Goal: Information Seeking & Learning: Learn about a topic

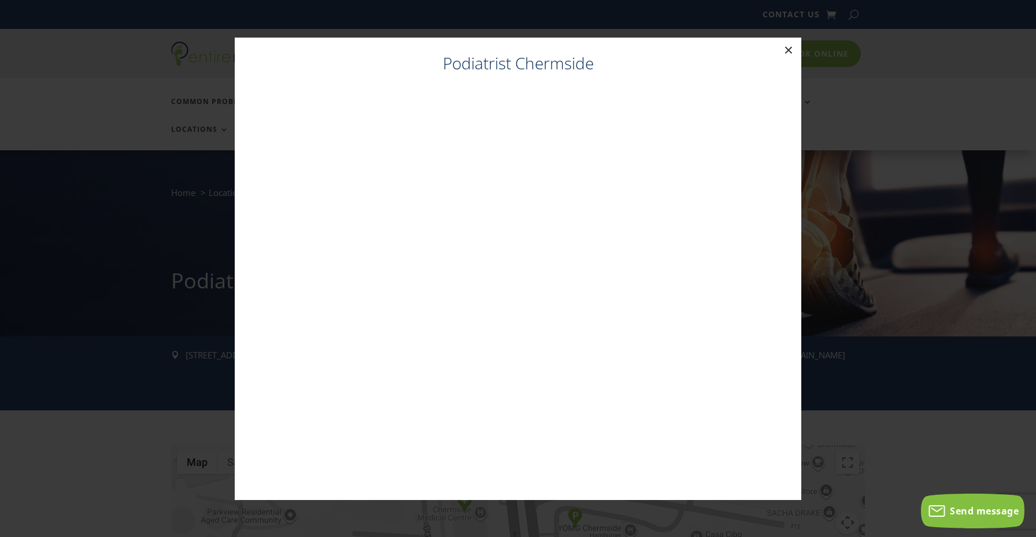
click at [789, 53] on button "×" at bounding box center [788, 50] width 25 height 25
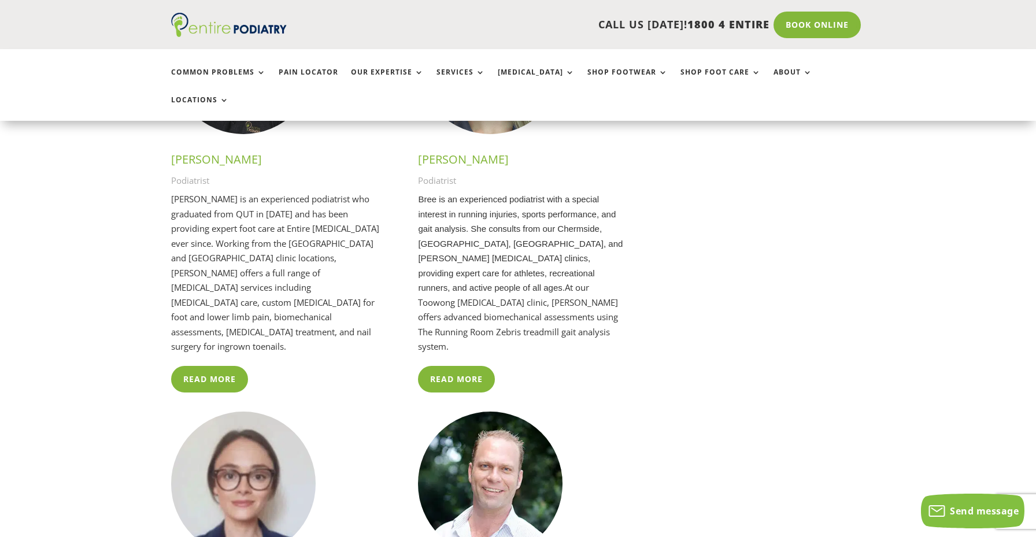
scroll to position [2124, 0]
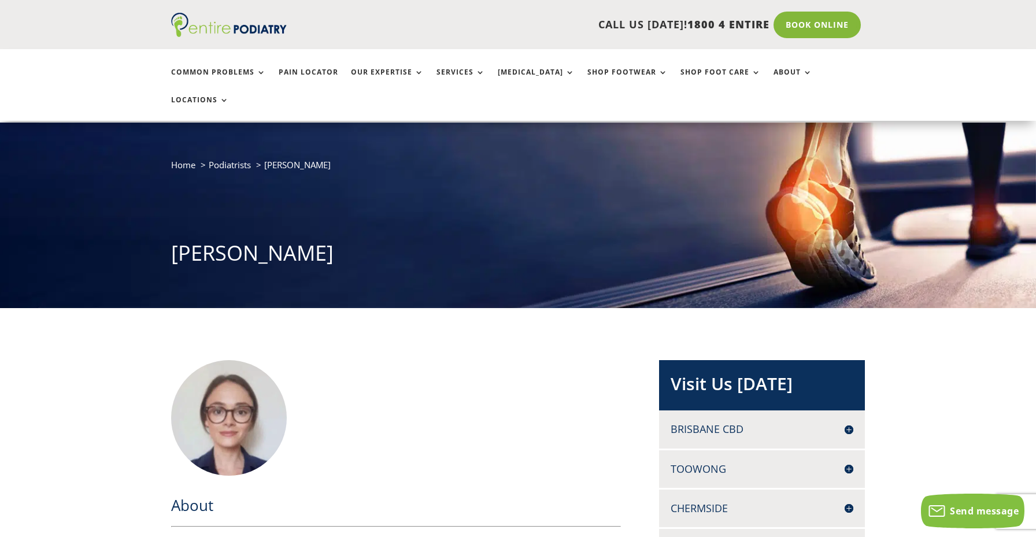
scroll to position [259, 0]
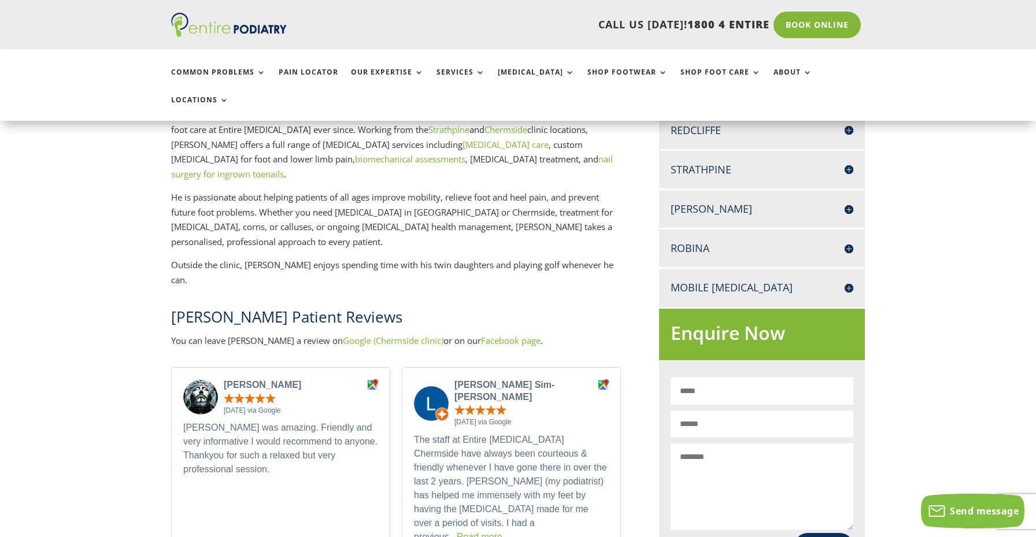
scroll to position [443, 0]
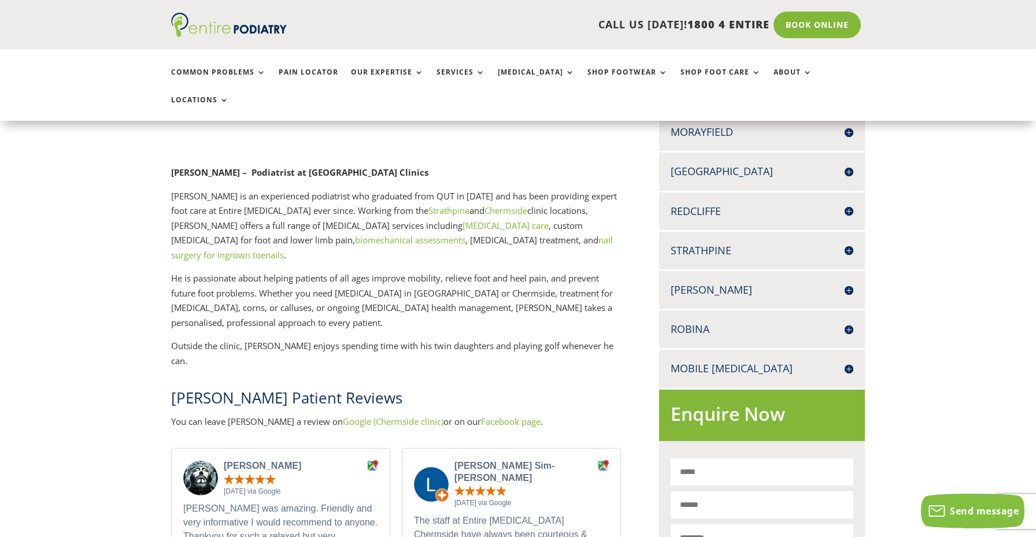
click at [355, 234] on link "biomechanical assessments" at bounding box center [410, 240] width 110 height 12
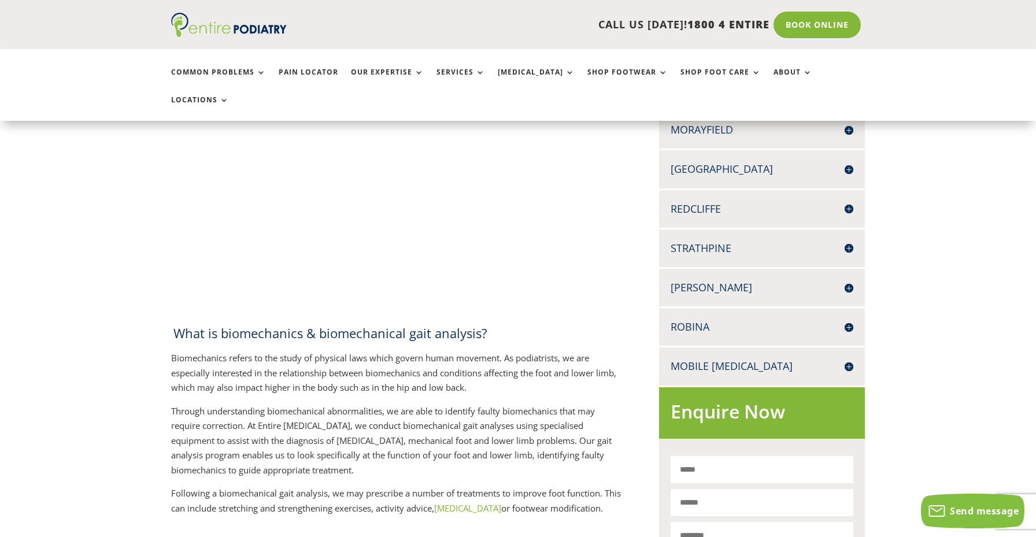
scroll to position [501, 0]
